Goal: Transaction & Acquisition: Book appointment/travel/reservation

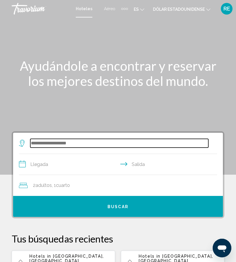
click at [38, 142] on input "Widget de búsqueda" at bounding box center [119, 143] width 178 height 9
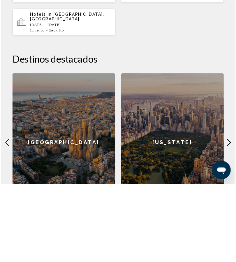
scroll to position [200, 0]
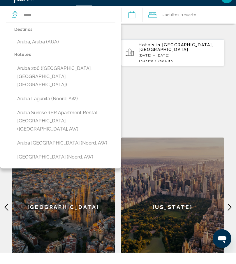
click at [30, 48] on button "Aruba, Aruba (AUA)" at bounding box center [64, 53] width 101 height 11
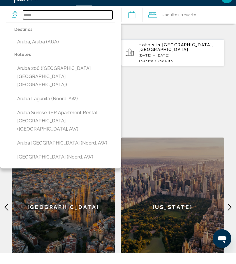
type input "**********"
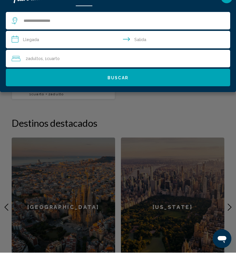
click at [69, 42] on input "**********" at bounding box center [119, 51] width 226 height 19
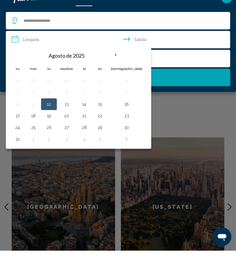
scroll to position [212, 0]
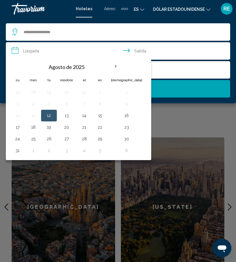
click at [127, 51] on input "**********" at bounding box center [119, 51] width 226 height 19
click at [129, 50] on input "**********" at bounding box center [119, 51] width 226 height 19
click at [126, 53] on input "**********" at bounding box center [119, 51] width 226 height 19
click at [120, 68] on th "Mes próximo" at bounding box center [116, 66] width 16 height 13
click at [117, 68] on th "Mes próximo" at bounding box center [116, 66] width 16 height 13
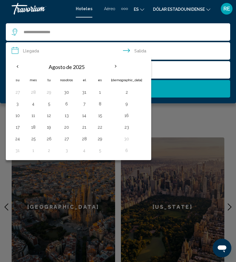
click at [117, 68] on th "Mes próximo" at bounding box center [116, 66] width 16 height 13
click at [118, 68] on th "Mes próximo" at bounding box center [116, 66] width 16 height 13
click at [119, 68] on th "Mes próximo" at bounding box center [116, 66] width 16 height 13
click at [118, 66] on th "Mes próximo" at bounding box center [116, 66] width 16 height 13
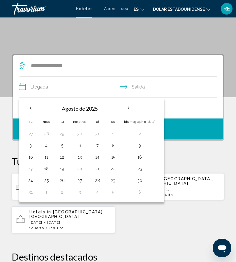
scroll to position [77, 0]
click at [127, 108] on th "Mes próximo" at bounding box center [129, 108] width 16 height 13
click at [131, 108] on th "Mes próximo" at bounding box center [129, 108] width 16 height 13
click at [131, 107] on th "Mes próximo" at bounding box center [129, 108] width 16 height 13
click at [129, 109] on th "Mes próximo" at bounding box center [129, 108] width 16 height 13
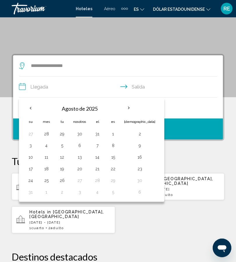
click at [130, 108] on th "Mes próximo" at bounding box center [129, 108] width 16 height 13
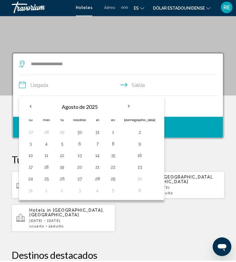
scroll to position [79, 0]
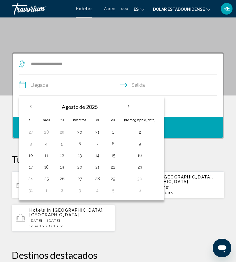
click at [94, 107] on font "Agosto de 2025" at bounding box center [80, 107] width 36 height 6
click at [85, 108] on font "Agosto de 2025" at bounding box center [80, 107] width 36 height 6
click at [35, 104] on th "Previous month" at bounding box center [31, 106] width 16 height 13
click at [82, 85] on input "**********" at bounding box center [119, 86] width 200 height 22
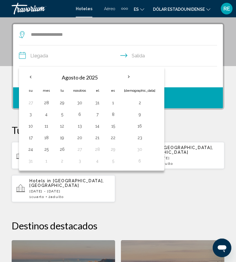
scroll to position [112, 0]
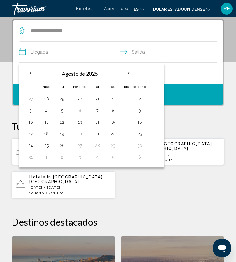
click at [129, 73] on th "Mes próximo" at bounding box center [129, 73] width 16 height 13
click at [129, 76] on th "Mes próximo" at bounding box center [129, 73] width 16 height 13
click at [59, 56] on input "**********" at bounding box center [119, 53] width 200 height 22
click at [32, 52] on input "**********" at bounding box center [119, 53] width 200 height 22
click at [135, 51] on input "**********" at bounding box center [119, 53] width 200 height 22
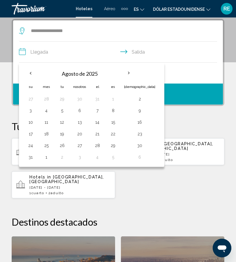
click at [140, 56] on input "**********" at bounding box center [119, 53] width 200 height 22
click at [131, 76] on th "Mes próximo" at bounding box center [129, 73] width 16 height 13
click at [132, 74] on th "Mes próximo" at bounding box center [129, 73] width 16 height 13
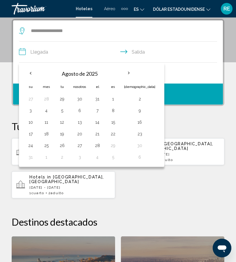
click at [132, 74] on th "Mes próximo" at bounding box center [129, 73] width 16 height 13
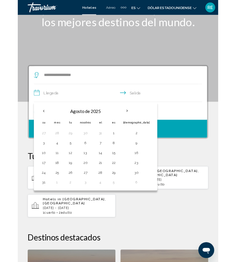
scroll to position [55, 0]
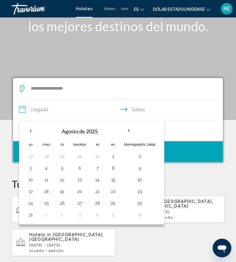
click at [131, 131] on th "Mes próximo" at bounding box center [129, 130] width 16 height 13
click at [132, 131] on th "Mes próximo" at bounding box center [129, 130] width 16 height 13
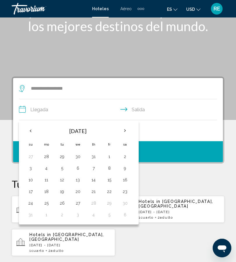
click at [124, 131] on th "Next month" at bounding box center [125, 130] width 16 height 13
click at [126, 130] on th "Next month" at bounding box center [125, 130] width 16 height 13
click at [124, 131] on th "Next month" at bounding box center [125, 130] width 16 height 13
click at [29, 131] on th "Previous month" at bounding box center [31, 130] width 16 height 13
click at [28, 131] on th "Previous month" at bounding box center [31, 130] width 16 height 13
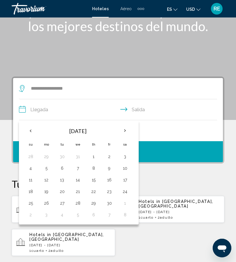
click at [27, 130] on th "Previous month" at bounding box center [31, 130] width 16 height 13
click at [28, 130] on th "Previous month" at bounding box center [31, 130] width 16 height 13
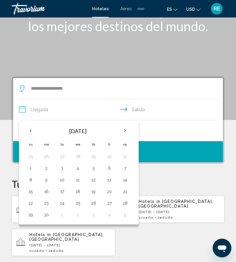
click at [28, 130] on th "Previous month" at bounding box center [31, 130] width 16 height 13
click at [27, 128] on th "Previous month" at bounding box center [31, 130] width 16 height 13
click at [28, 130] on th "Previous month" at bounding box center [31, 130] width 16 height 13
click at [29, 130] on th "Previous month" at bounding box center [31, 130] width 16 height 13
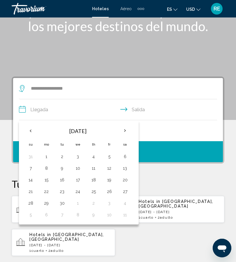
click at [112, 157] on button "5" at bounding box center [108, 157] width 9 height 8
click at [49, 167] on button "8" at bounding box center [46, 168] width 9 height 8
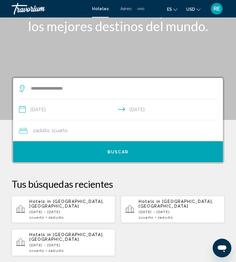
click at [60, 110] on input "**********" at bounding box center [119, 110] width 200 height 22
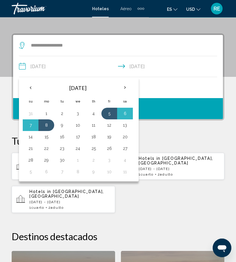
scroll to position [112, 0]
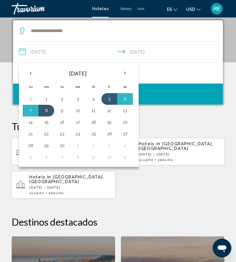
click at [79, 112] on button "10" at bounding box center [77, 111] width 9 height 8
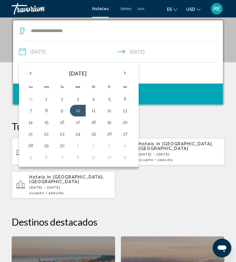
click at [113, 98] on button "5" at bounding box center [108, 99] width 9 height 8
type input "**********"
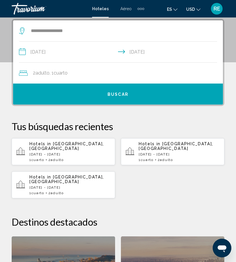
click at [115, 94] on span "Buscar" at bounding box center [117, 94] width 21 height 5
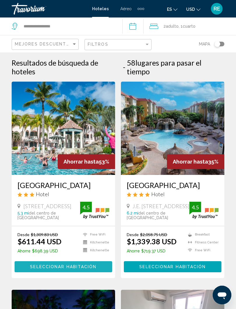
click at [33, 262] on span "Seleccionar habitación" at bounding box center [63, 266] width 66 height 5
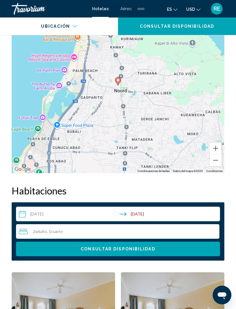
scroll to position [768, 0]
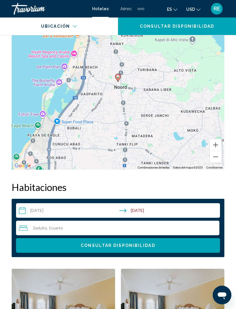
click at [34, 229] on span "2 Adulto Adulto" at bounding box center [40, 227] width 14 height 5
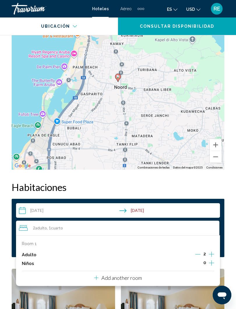
click at [212, 262] on icon "Increment children" at bounding box center [211, 262] width 5 height 7
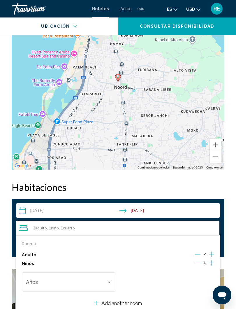
click at [213, 262] on icon "Increment children" at bounding box center [211, 262] width 5 height 7
click at [34, 262] on span "Travelers: 2 adults, 2 children" at bounding box center [66, 283] width 81 height 6
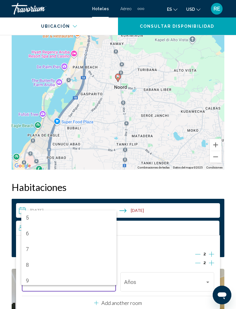
scroll to position [79, 0]
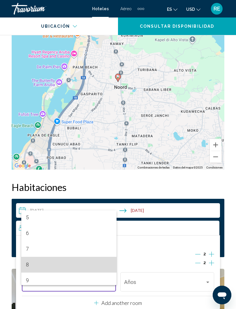
click at [22, 262] on mat-option "8" at bounding box center [68, 264] width 95 height 16
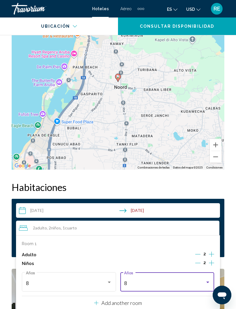
click at [202, 262] on div "8" at bounding box center [164, 283] width 81 height 6
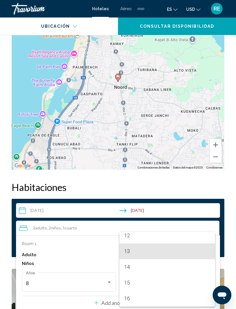
scroll to position [196, 0]
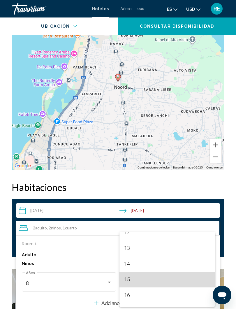
click at [134, 262] on span "15" at bounding box center [167, 279] width 86 height 16
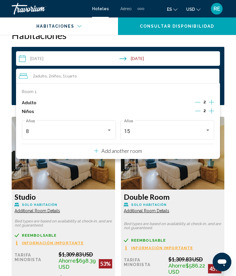
scroll to position [919, 0]
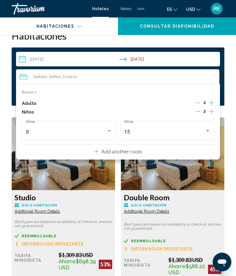
click at [192, 76] on div "2 Adulto Adulto , 2 Niño Niños , 1 Cuarto habitaciones" at bounding box center [119, 76] width 200 height 7
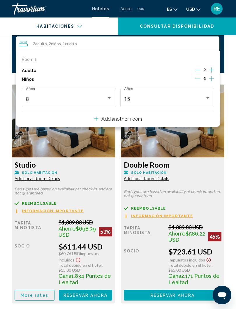
scroll to position [952, 0]
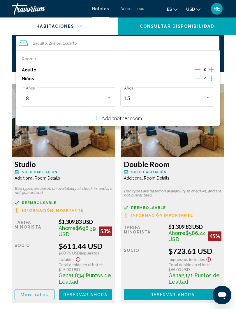
click at [182, 68] on div "Adulto 2" at bounding box center [118, 69] width 192 height 9
click at [186, 70] on div "Adulto 2" at bounding box center [118, 69] width 192 height 9
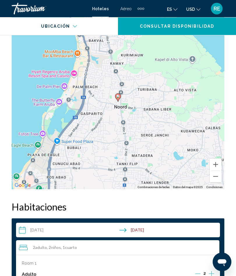
scroll to position [730, 0]
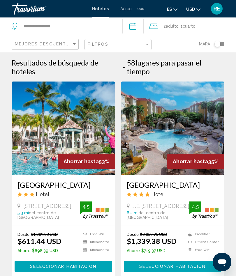
click at [178, 24] on span "Adulto" at bounding box center [172, 26] width 13 height 5
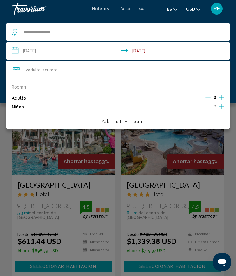
click at [222, 105] on icon "Increment children" at bounding box center [221, 106] width 5 height 5
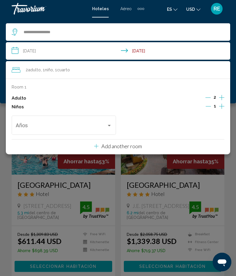
click at [222, 106] on icon "Increment children" at bounding box center [221, 106] width 5 height 7
click at [219, 126] on div "Travelers: 2 adults, 2 children" at bounding box center [217, 125] width 5 height 5
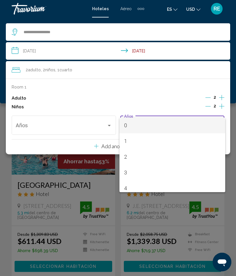
click at [222, 105] on div at bounding box center [118, 138] width 236 height 276
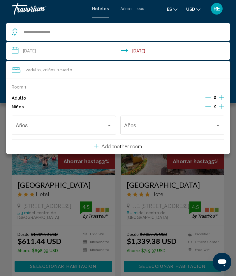
click at [108, 125] on div "Travelers: 2 adults, 2 children" at bounding box center [109, 125] width 5 height 5
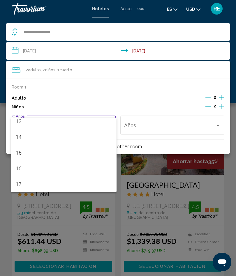
scroll to position [208, 0]
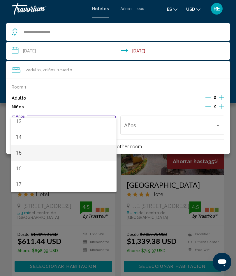
click at [33, 152] on span "15" at bounding box center [64, 153] width 96 height 16
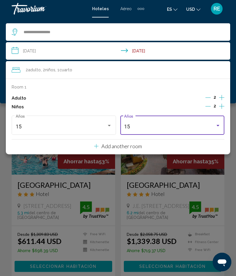
click at [177, 125] on div "15" at bounding box center [169, 127] width 91 height 6
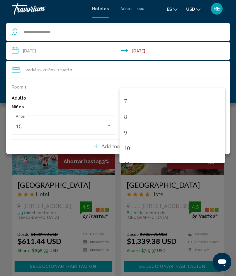
scroll to position [106, 0]
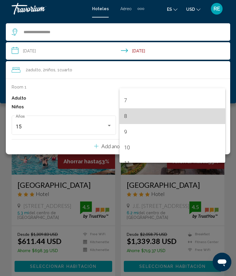
click at [128, 116] on span "8" at bounding box center [172, 116] width 96 height 16
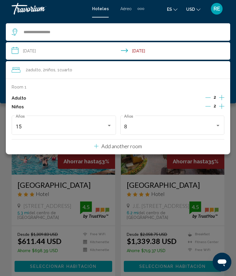
click at [120, 145] on p "Add another room" at bounding box center [121, 146] width 40 height 6
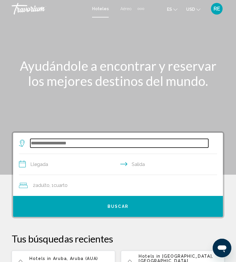
click at [35, 142] on input "Search widget" at bounding box center [119, 143] width 178 height 9
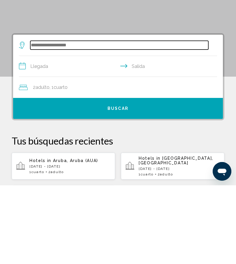
scroll to position [34, 0]
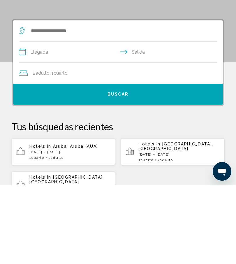
click at [81, 228] on p "[DATE] - [DATE]" at bounding box center [69, 230] width 81 height 4
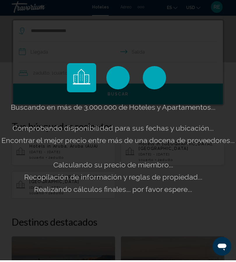
scroll to position [112, 0]
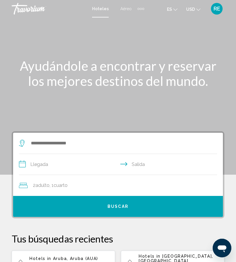
click at [80, 185] on div "2 Adulto Adulto , 1 Cuarto habitaciones" at bounding box center [121, 185] width 204 height 8
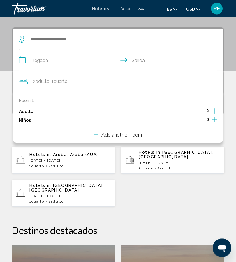
scroll to position [112, 0]
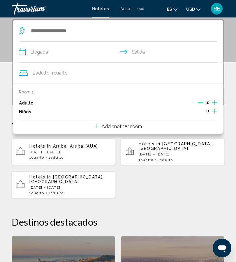
click at [216, 111] on icon "Increment children" at bounding box center [214, 111] width 5 height 7
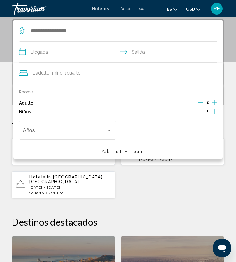
click at [215, 110] on icon "Increment children" at bounding box center [214, 111] width 5 height 7
click at [80, 131] on span "Travelers: 2 adults, 2 children" at bounding box center [65, 132] width 84 height 6
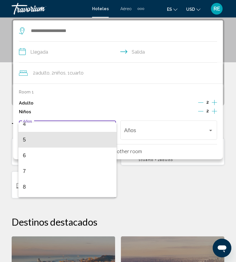
scroll to position [70, 0]
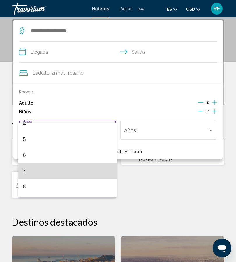
click at [34, 170] on span "7" at bounding box center [67, 171] width 89 height 16
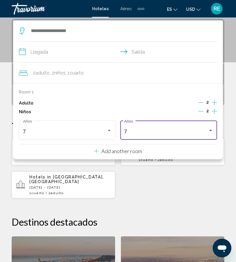
click at [193, 130] on div "7" at bounding box center [166, 132] width 84 height 6
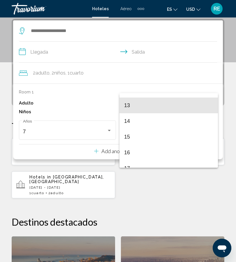
scroll to position [201, 0]
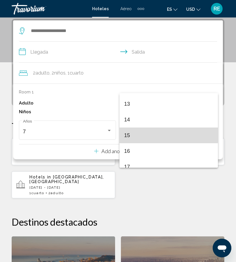
click at [136, 134] on span "15" at bounding box center [168, 135] width 89 height 16
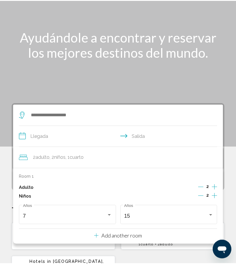
scroll to position [0, 0]
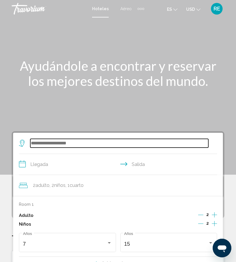
click at [74, 144] on input "Search widget" at bounding box center [119, 143] width 178 height 9
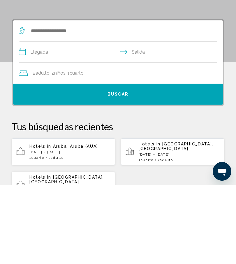
click at [80, 228] on p "[DATE] - [DATE]" at bounding box center [69, 230] width 81 height 4
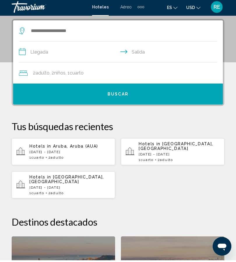
scroll to position [112, 0]
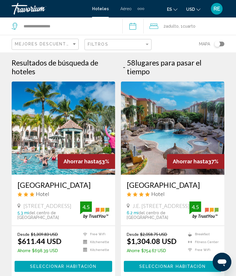
click at [195, 27] on span "Cuarto" at bounding box center [188, 26] width 13 height 5
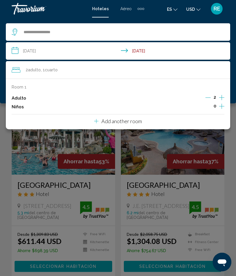
click at [224, 106] on icon "Increment children" at bounding box center [221, 106] width 5 height 7
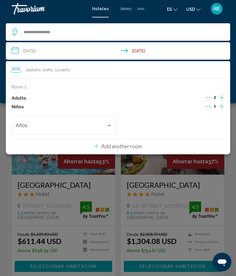
click at [222, 105] on icon "Increment children" at bounding box center [221, 106] width 5 height 5
click at [205, 121] on div "Años" at bounding box center [172, 124] width 96 height 21
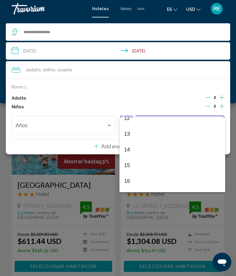
scroll to position [197, 0]
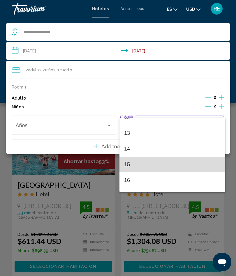
click at [155, 165] on span "15" at bounding box center [172, 165] width 96 height 16
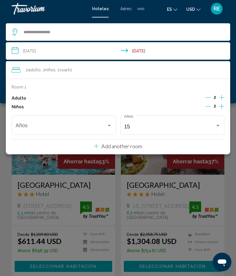
click at [102, 124] on span "Travelers: 2 adults, 2 children" at bounding box center [61, 127] width 91 height 6
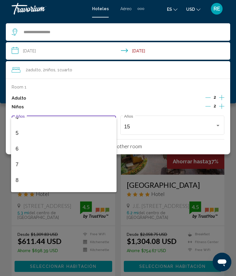
scroll to position [102, 0]
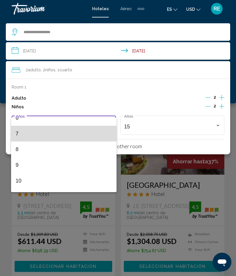
click at [51, 134] on span "7" at bounding box center [64, 134] width 96 height 16
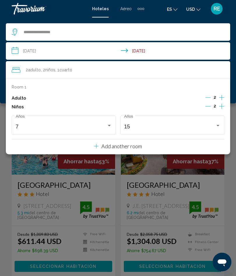
click at [125, 101] on div "Adulto 2" at bounding box center [118, 98] width 212 height 9
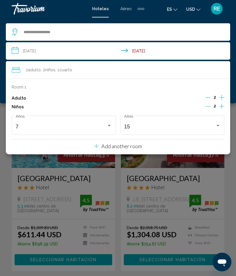
scroll to position [0, 0]
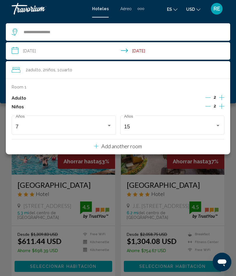
click at [134, 20] on div "**********" at bounding box center [118, 60] width 236 height 86
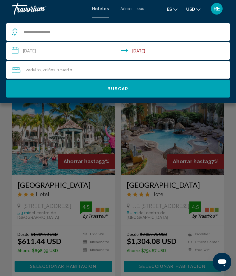
click at [124, 89] on span "Buscar" at bounding box center [117, 89] width 21 height 5
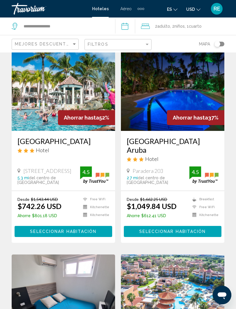
scroll to position [45, 0]
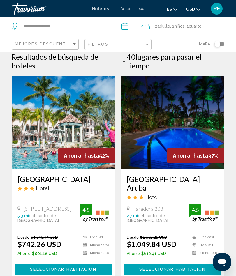
scroll to position [0, 0]
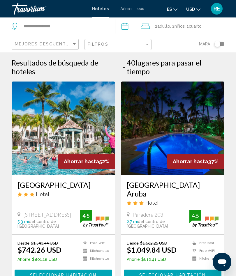
click at [26, 150] on img "Main content" at bounding box center [63, 127] width 103 height 93
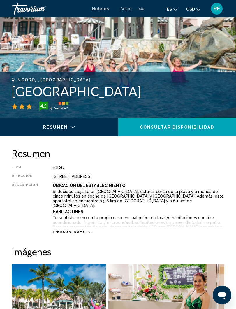
scroll to position [176, 0]
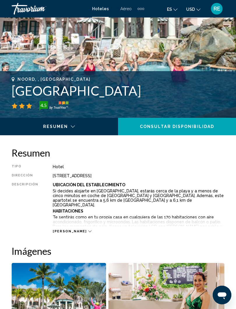
click at [212, 126] on span "Consultar disponibilidad" at bounding box center [177, 126] width 74 height 5
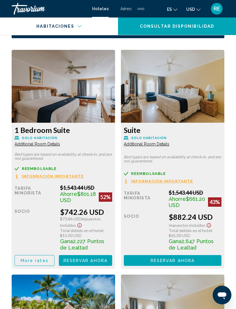
scroll to position [994, 0]
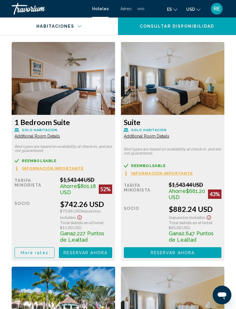
click at [31, 169] on span "Información importante" at bounding box center [53, 168] width 62 height 4
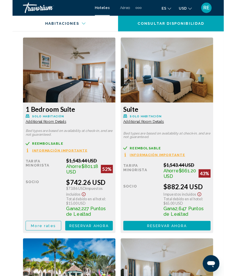
scroll to position [0, 0]
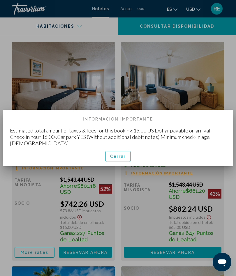
click at [234, 100] on div at bounding box center [118, 138] width 236 height 276
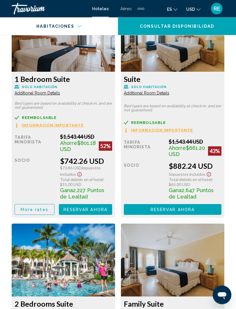
scroll to position [1037, 0]
click at [26, 212] on span "More rates" at bounding box center [35, 209] width 28 height 5
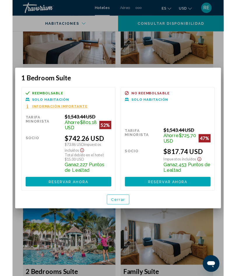
scroll to position [0, 0]
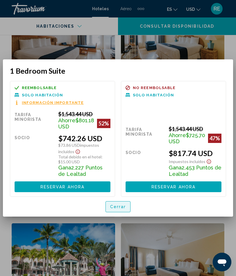
click at [121, 209] on span "Cerrar" at bounding box center [118, 207] width 16 height 5
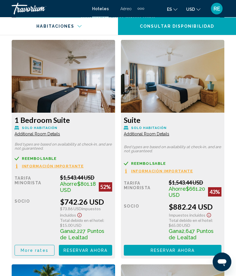
scroll to position [993, 0]
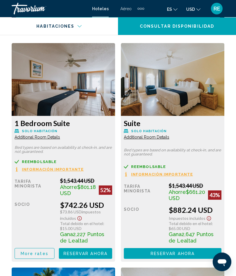
click at [26, 135] on span "Additional Room Details" at bounding box center [37, 137] width 45 height 5
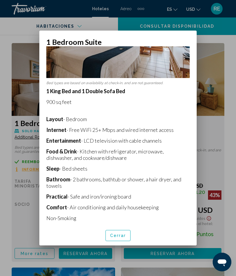
scroll to position [71, 0]
click at [115, 238] on button "Cerrar" at bounding box center [117, 235] width 25 height 11
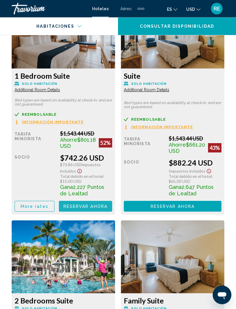
scroll to position [1041, 0]
click at [70, 208] on span "Reservar ahora" at bounding box center [85, 206] width 44 height 5
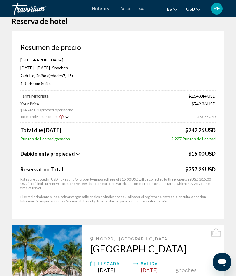
scroll to position [11, 0]
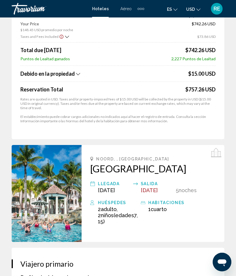
scroll to position [86, 0]
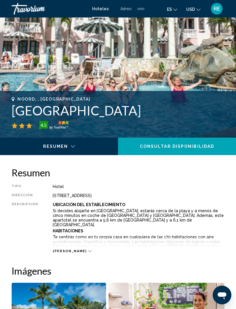
scroll to position [157, 0]
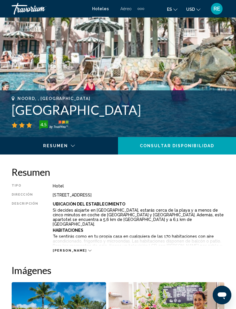
click at [62, 249] on span "Lee mas" at bounding box center [70, 250] width 34 height 4
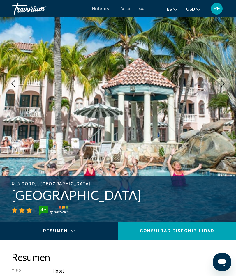
scroll to position [66, 0]
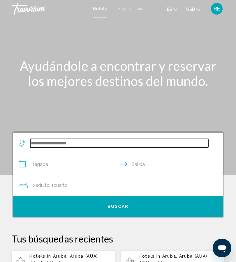
click at [154, 146] on input "Search widget" at bounding box center [119, 143] width 178 height 9
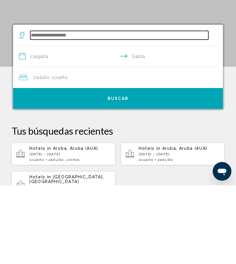
scroll to position [34, 0]
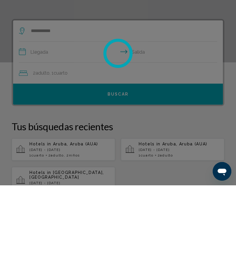
click at [199, 94] on div at bounding box center [118, 132] width 236 height 264
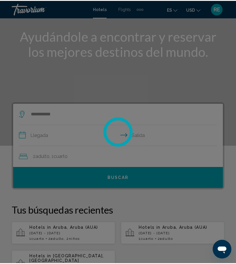
scroll to position [0, 0]
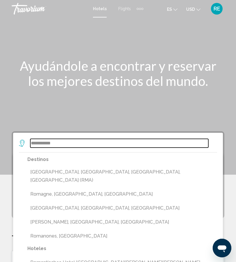
click at [32, 140] on input "**********" at bounding box center [119, 143] width 178 height 9
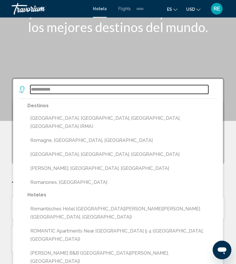
scroll to position [54, 0]
click at [187, 89] on input "**********" at bounding box center [119, 89] width 178 height 9
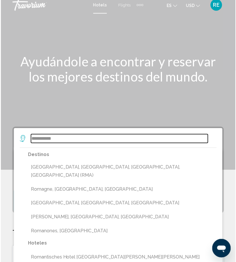
scroll to position [0, 0]
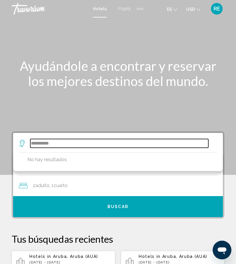
type input "**********"
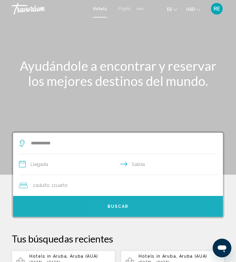
click at [176, 212] on button "Buscar" at bounding box center [118, 206] width 210 height 21
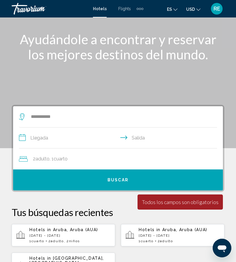
click at [34, 145] on input "**********" at bounding box center [119, 138] width 200 height 22
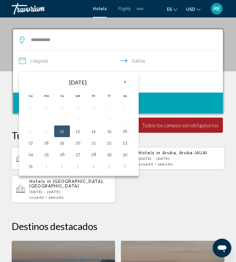
scroll to position [112, 0]
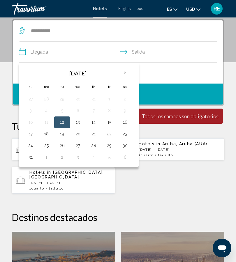
click at [126, 74] on th "Next month" at bounding box center [125, 73] width 16 height 13
click at [128, 73] on th "Next month" at bounding box center [125, 73] width 16 height 13
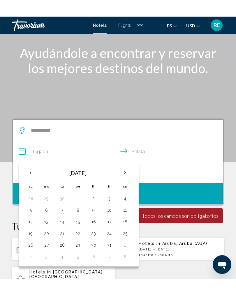
scroll to position [24, 0]
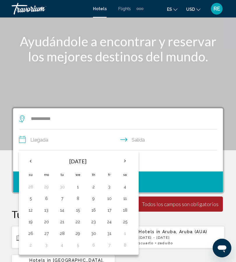
click at [123, 157] on th "Next month" at bounding box center [125, 161] width 16 height 13
click at [125, 161] on th "Next month" at bounding box center [125, 161] width 16 height 13
click at [124, 161] on th "Next month" at bounding box center [125, 161] width 16 height 13
click at [123, 161] on th "Next month" at bounding box center [125, 161] width 16 height 13
click at [76, 210] on button "11" at bounding box center [77, 210] width 9 height 8
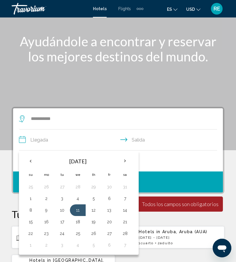
click at [125, 211] on button "14" at bounding box center [124, 210] width 9 height 8
type input "**********"
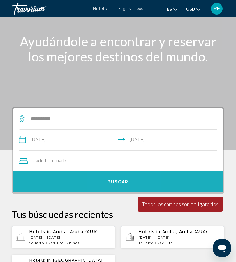
click at [126, 181] on span "Buscar" at bounding box center [117, 182] width 21 height 5
click at [122, 184] on span "Buscar" at bounding box center [117, 182] width 21 height 5
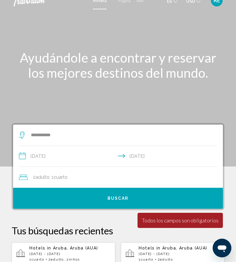
scroll to position [0, 0]
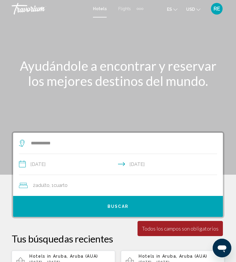
click at [135, 207] on button "Buscar" at bounding box center [118, 206] width 210 height 21
click at [109, 204] on span "Buscar" at bounding box center [117, 206] width 21 height 5
click at [121, 208] on span "Buscar" at bounding box center [117, 206] width 21 height 5
click at [121, 206] on span "Buscar" at bounding box center [117, 206] width 21 height 5
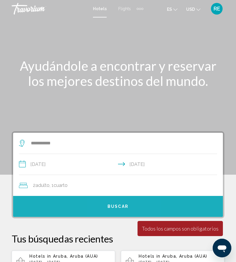
click at [123, 205] on span "Buscar" at bounding box center [117, 206] width 21 height 5
click at [123, 207] on span "Buscar" at bounding box center [117, 206] width 21 height 5
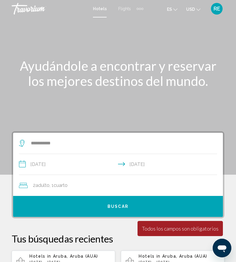
click at [123, 206] on span "Buscar" at bounding box center [117, 206] width 21 height 5
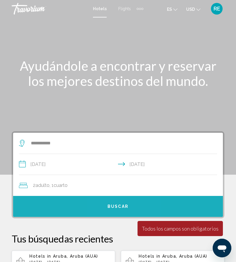
click at [124, 205] on span "Buscar" at bounding box center [117, 206] width 21 height 5
click at [123, 205] on span "Buscar" at bounding box center [117, 206] width 21 height 5
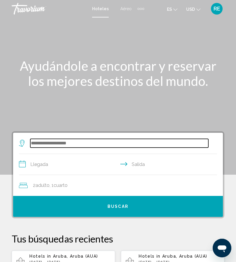
click at [83, 140] on input "Search widget" at bounding box center [119, 143] width 178 height 9
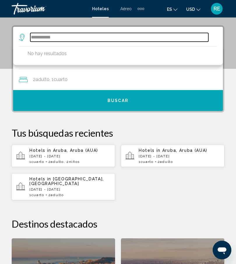
scroll to position [84, 0]
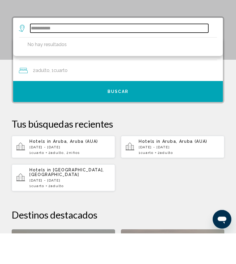
type input "**********"
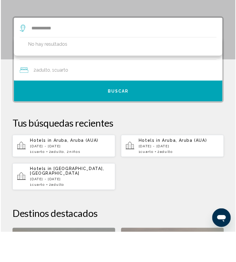
scroll to position [115, 0]
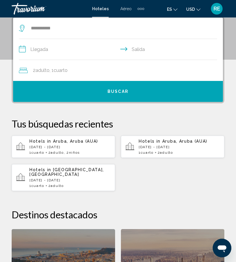
click at [40, 51] on input "**********" at bounding box center [119, 50] width 200 height 22
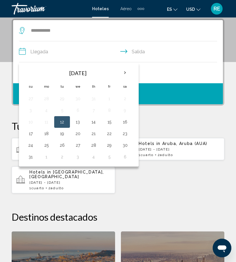
scroll to position [112, 0]
click at [126, 74] on th "Next month" at bounding box center [125, 73] width 16 height 13
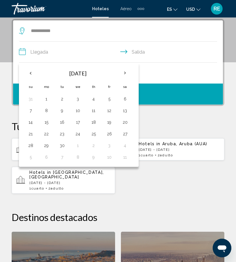
click at [127, 73] on th "Next month" at bounding box center [125, 73] width 16 height 13
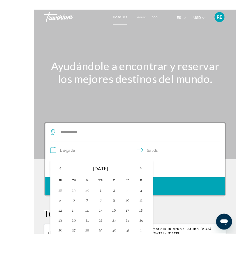
scroll to position [52, 0]
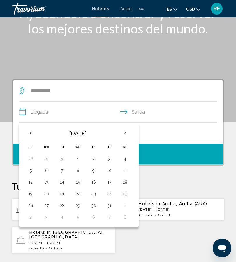
click at [127, 132] on th "Next month" at bounding box center [125, 133] width 16 height 13
click at [125, 133] on th "Next month" at bounding box center [125, 133] width 16 height 13
click at [126, 133] on th "Next month" at bounding box center [125, 133] width 16 height 13
click at [125, 133] on th "Next month" at bounding box center [125, 133] width 16 height 13
click at [79, 180] on button "11" at bounding box center [77, 182] width 9 height 8
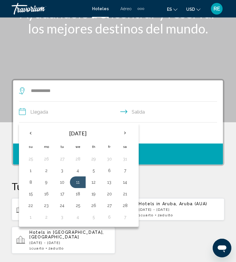
click at [125, 183] on button "14" at bounding box center [124, 182] width 9 height 8
type input "**********"
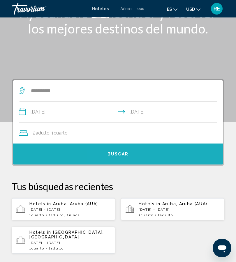
click at [128, 154] on button "Buscar" at bounding box center [118, 153] width 210 height 21
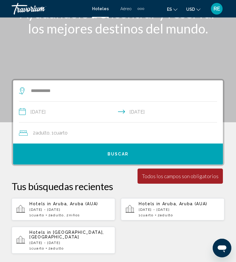
click at [124, 150] on button "Buscar" at bounding box center [118, 153] width 210 height 21
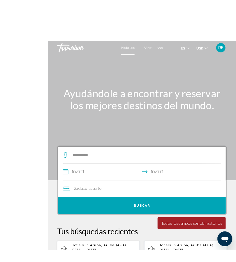
scroll to position [30, 0]
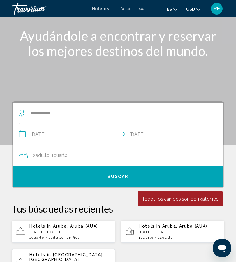
click at [101, 10] on span "Hoteles" at bounding box center [100, 8] width 17 height 5
